Goal: Task Accomplishment & Management: Manage account settings

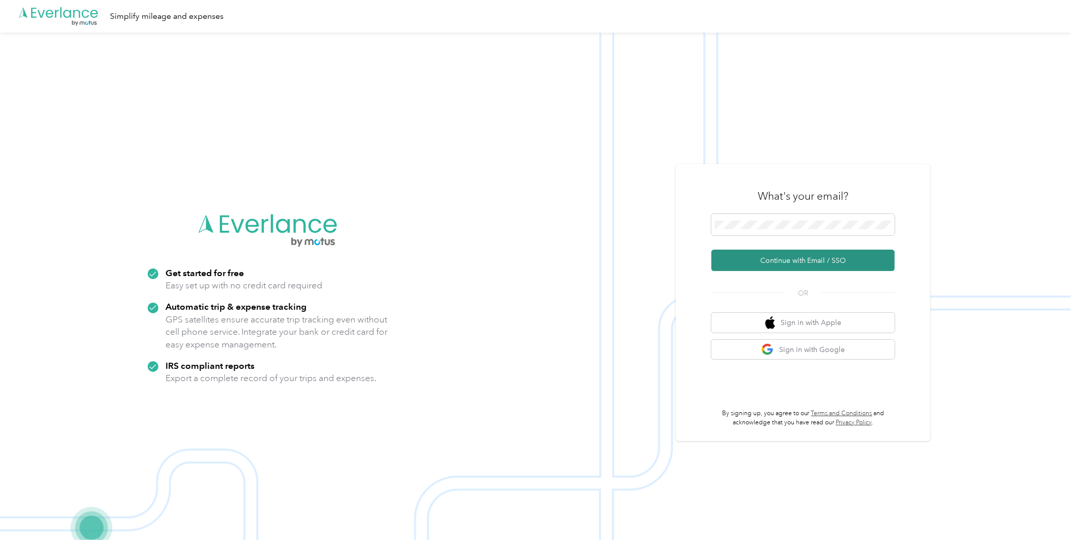
click at [792, 257] on button "Continue with Email / SSO" at bounding box center [803, 260] width 183 height 21
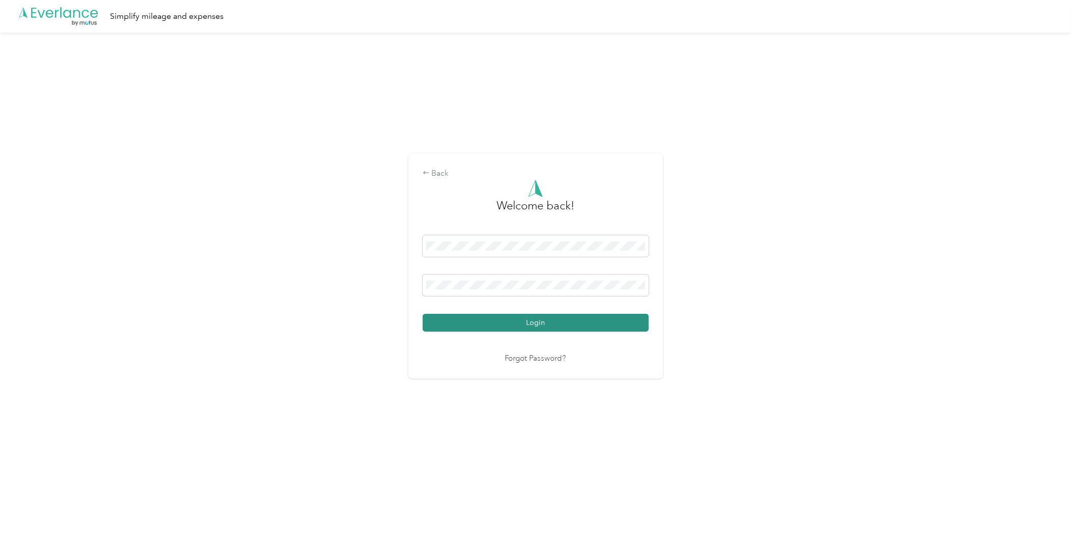
click at [564, 318] on button "Login" at bounding box center [536, 323] width 226 height 18
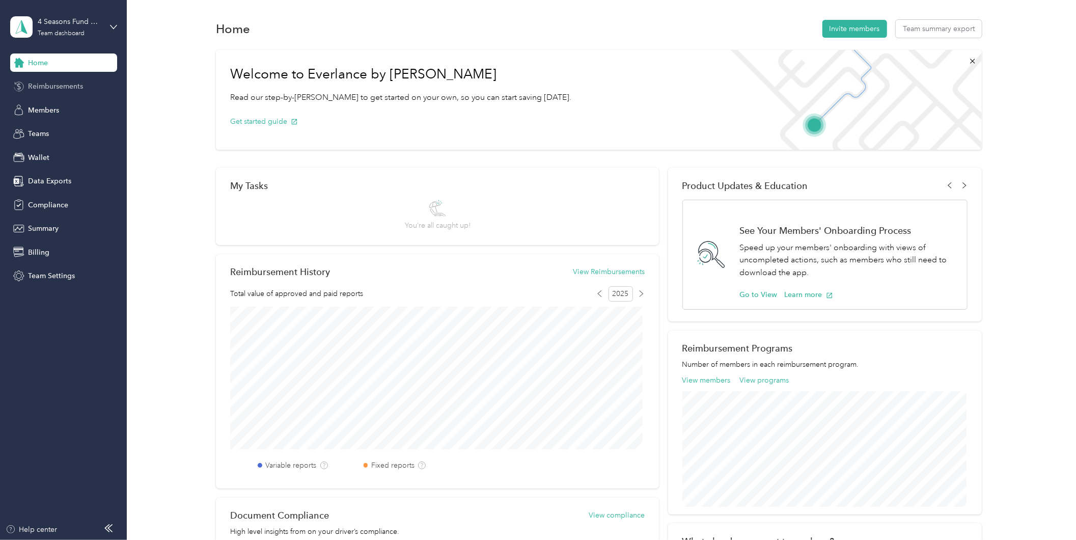
click at [51, 87] on span "Reimbursements" at bounding box center [55, 86] width 55 height 11
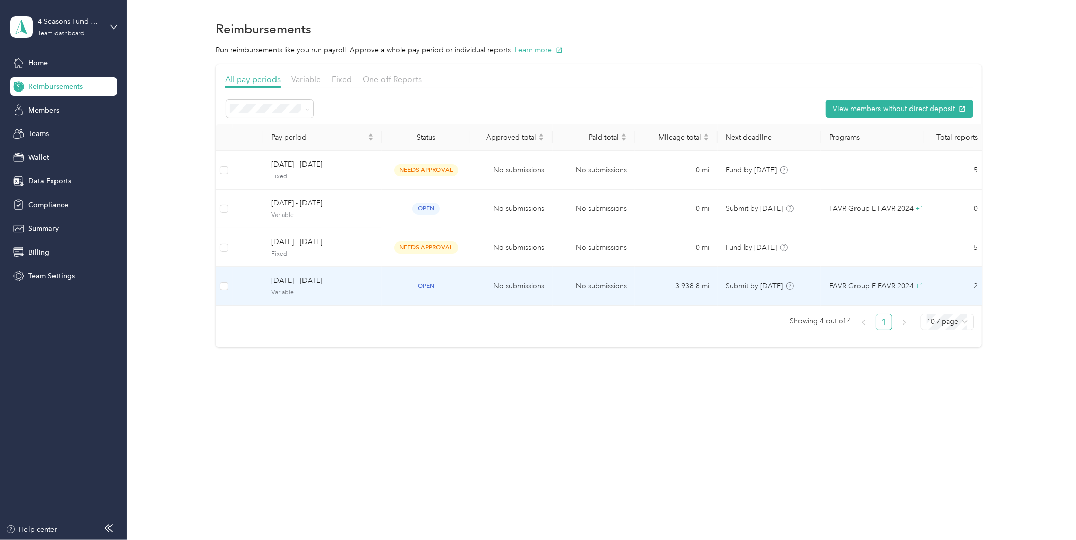
click at [353, 284] on span "[DATE] - [DATE]" at bounding box center [322, 280] width 102 height 11
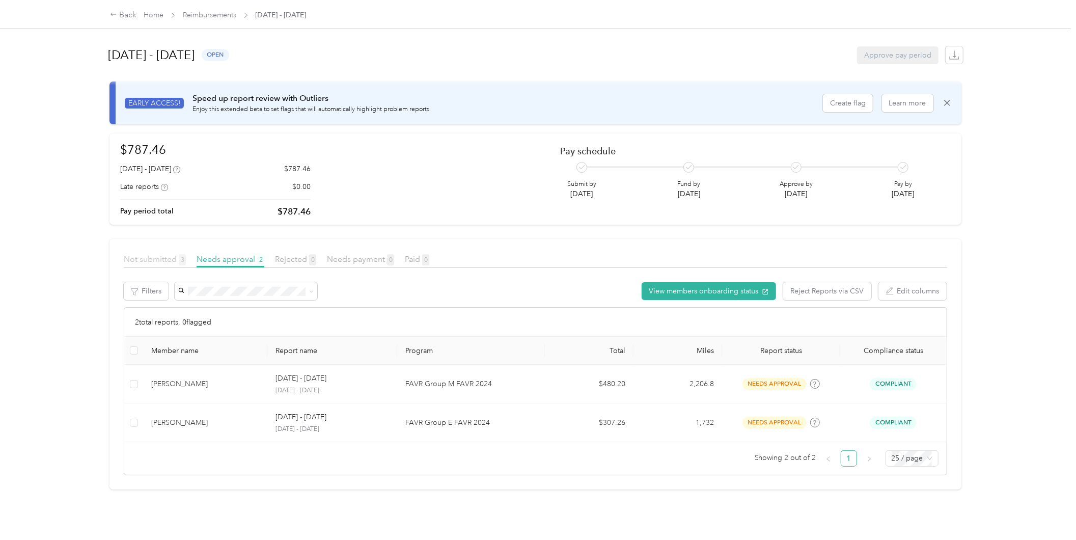
click at [153, 255] on span "Not submitted 3" at bounding box center [155, 259] width 62 height 10
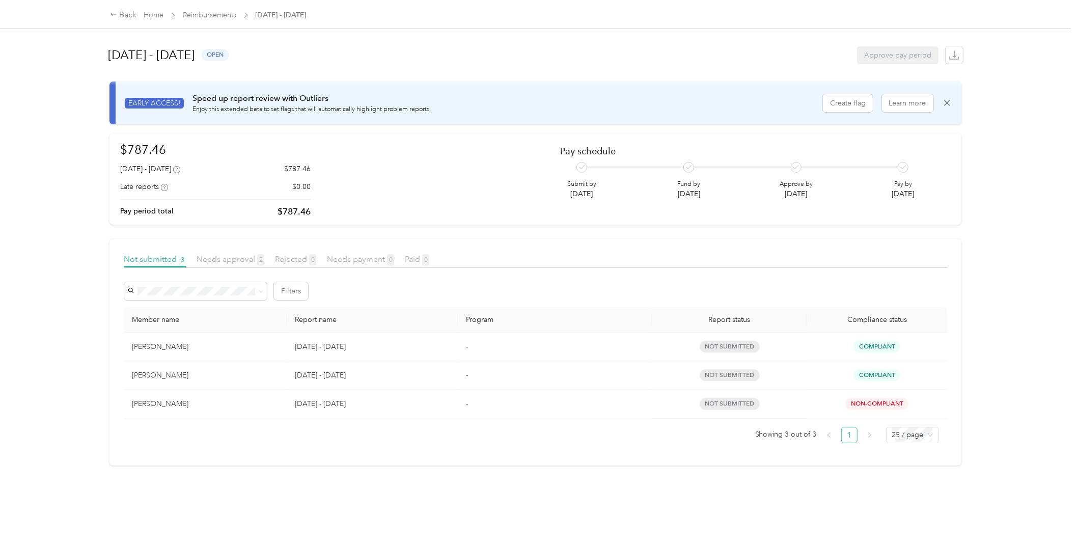
click at [52, 311] on div "Back Home Reimbursements [DATE] - [DATE] [DATE] - [DATE] open Approve pay perio…" at bounding box center [535, 270] width 1071 height 540
click at [220, 11] on link "Reimbursements" at bounding box center [209, 15] width 53 height 9
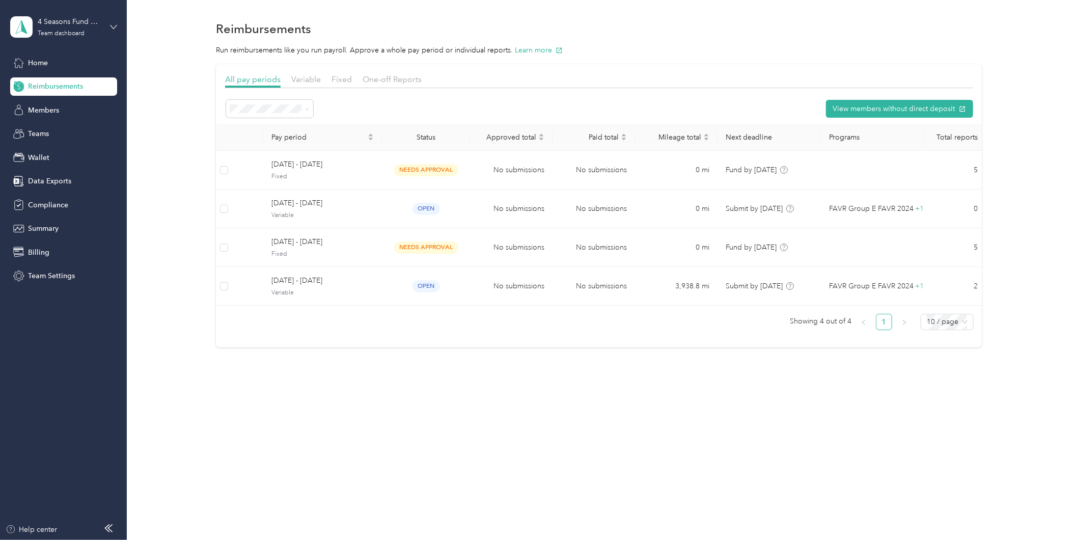
click at [110, 23] on icon at bounding box center [113, 26] width 7 height 7
click at [49, 129] on div "Log out" at bounding box center [38, 129] width 39 height 11
